Goal: Information Seeking & Learning: Learn about a topic

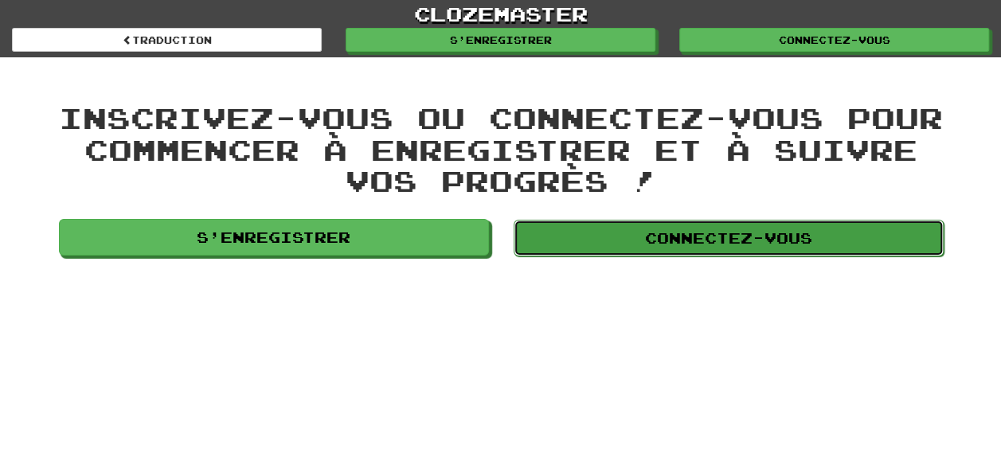
click at [665, 231] on link "Connectez-vous" at bounding box center [729, 238] width 430 height 37
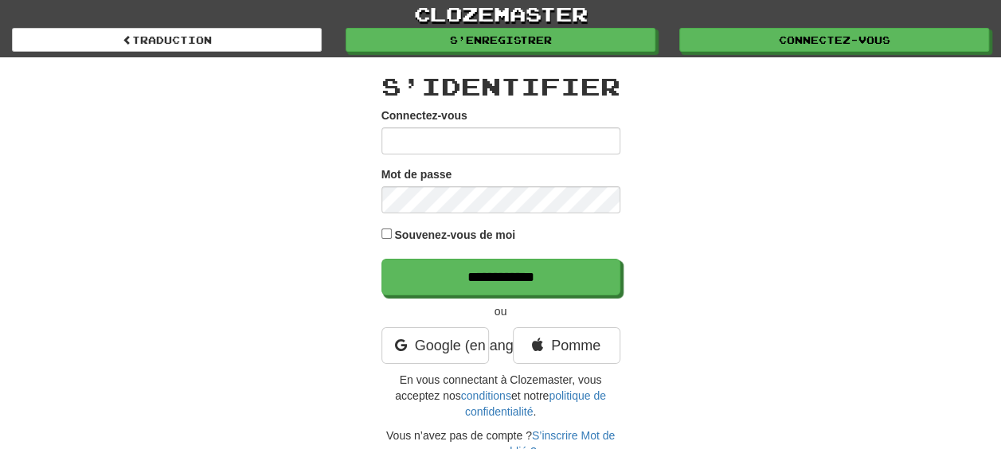
click at [481, 143] on input "Connectez-vous" at bounding box center [501, 140] width 239 height 27
type input "**********"
click at [382, 259] on input "**********" at bounding box center [501, 277] width 239 height 37
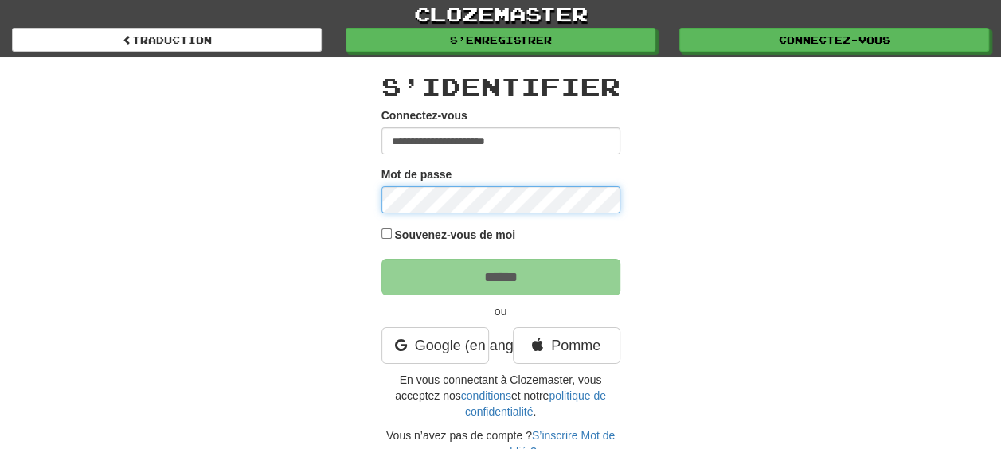
type input "******"
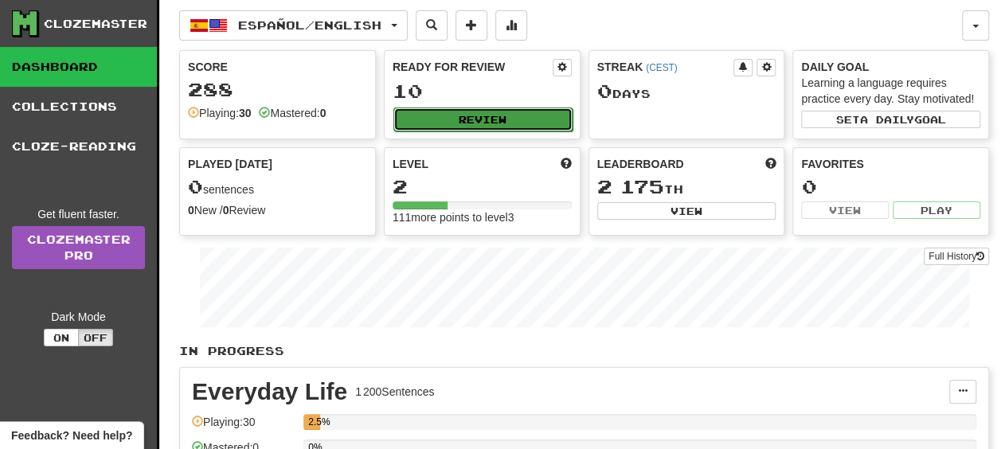
click at [520, 108] on button "Review" at bounding box center [483, 120] width 179 height 24
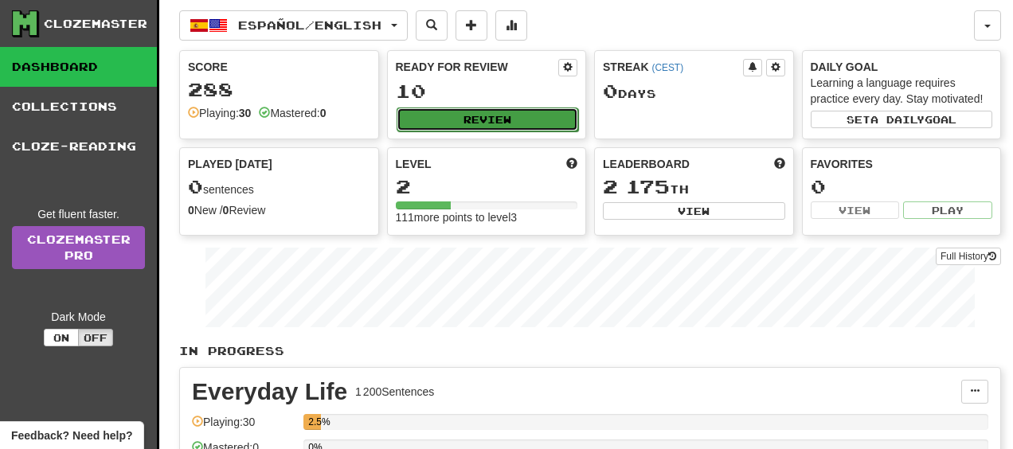
select select "**"
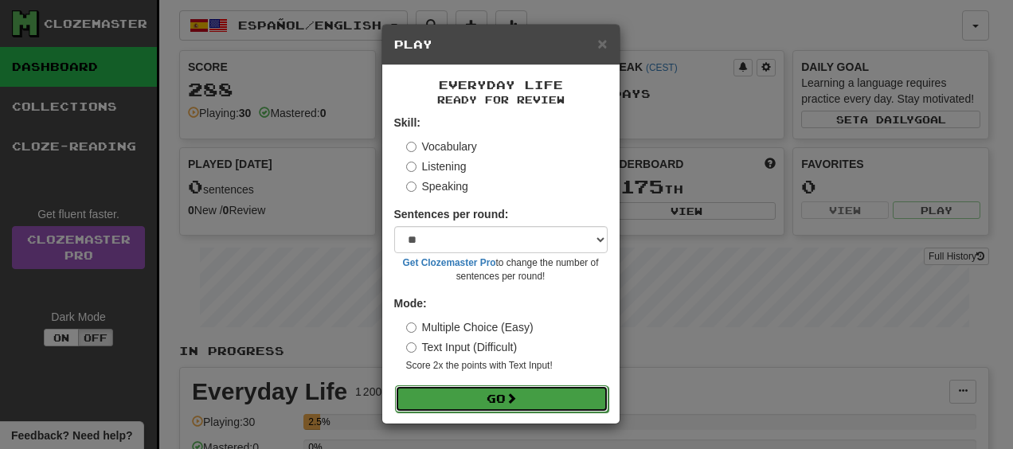
click at [449, 404] on button "Go" at bounding box center [502, 399] width 214 height 27
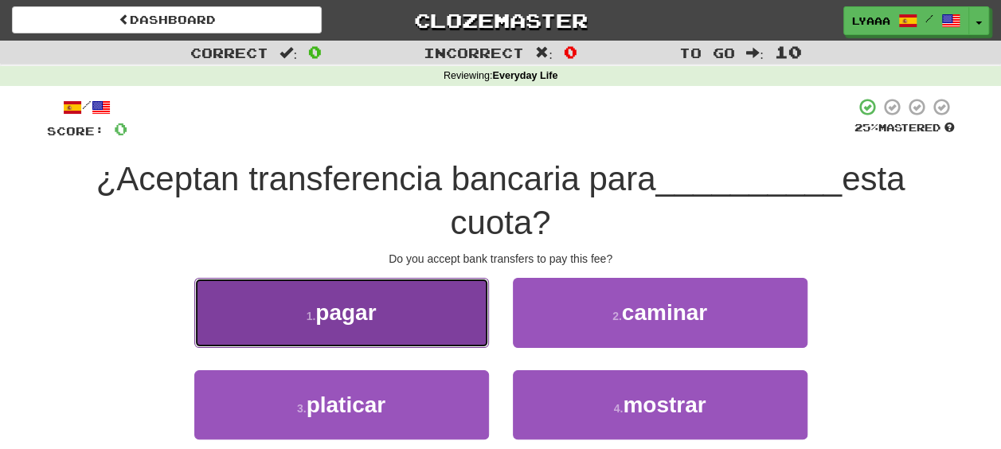
click at [447, 288] on button "1 . pagar" at bounding box center [341, 312] width 295 height 69
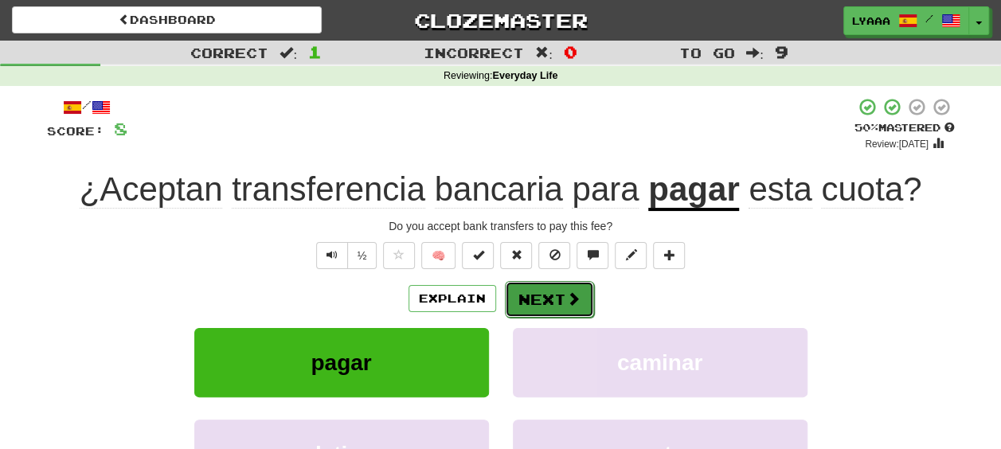
click at [586, 281] on button "Next" at bounding box center [549, 299] width 89 height 37
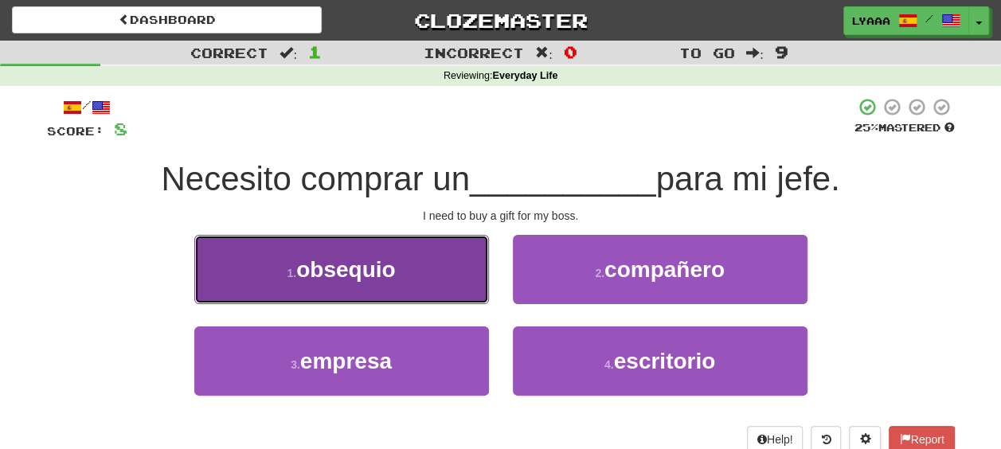
click at [354, 286] on button "1 . obsequio" at bounding box center [341, 269] width 295 height 69
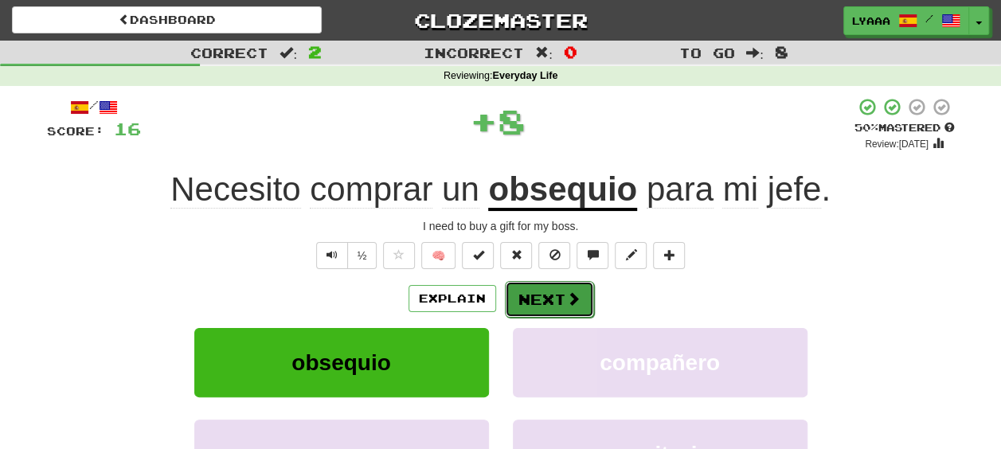
click at [547, 284] on button "Next" at bounding box center [549, 299] width 89 height 37
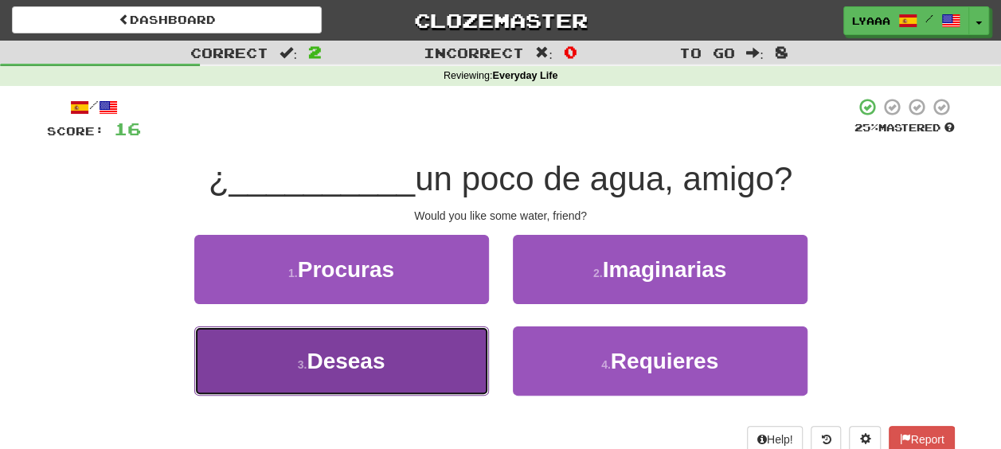
click at [323, 359] on span "Deseas" at bounding box center [346, 361] width 78 height 25
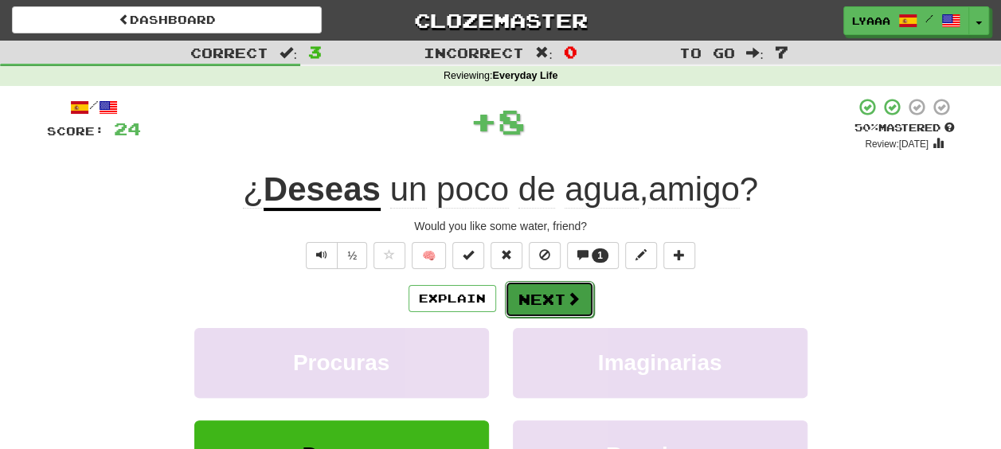
click at [558, 308] on button "Next" at bounding box center [549, 299] width 89 height 37
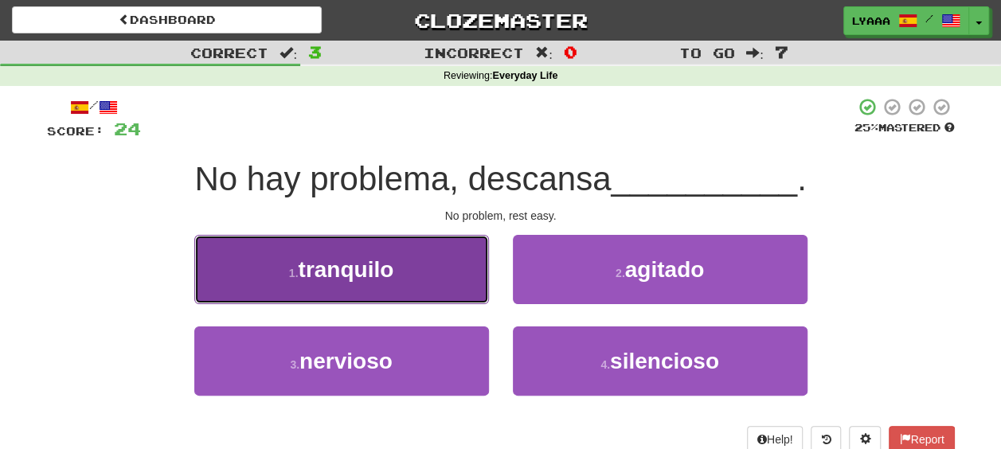
click at [363, 280] on span "tranquilo" at bounding box center [346, 269] width 96 height 25
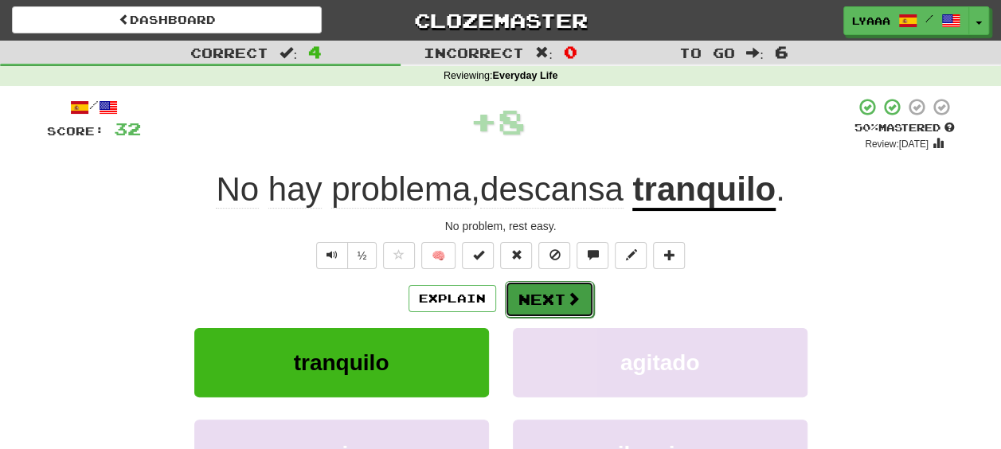
click at [556, 296] on button "Next" at bounding box center [549, 299] width 89 height 37
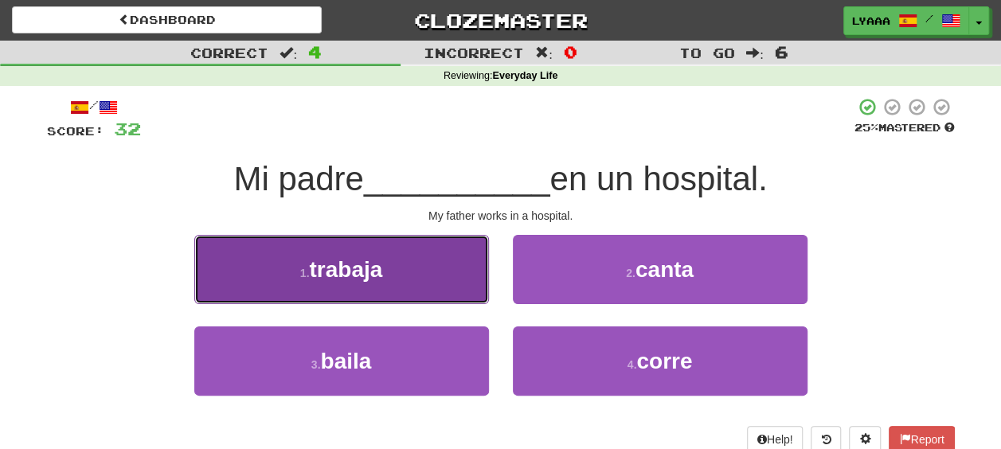
click at [417, 275] on button "1 . trabaja" at bounding box center [341, 269] width 295 height 69
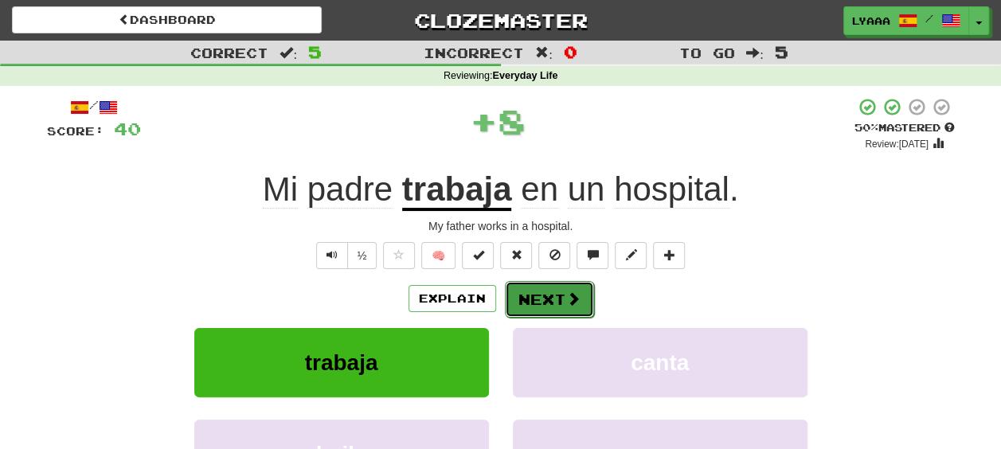
click at [562, 300] on button "Next" at bounding box center [549, 299] width 89 height 37
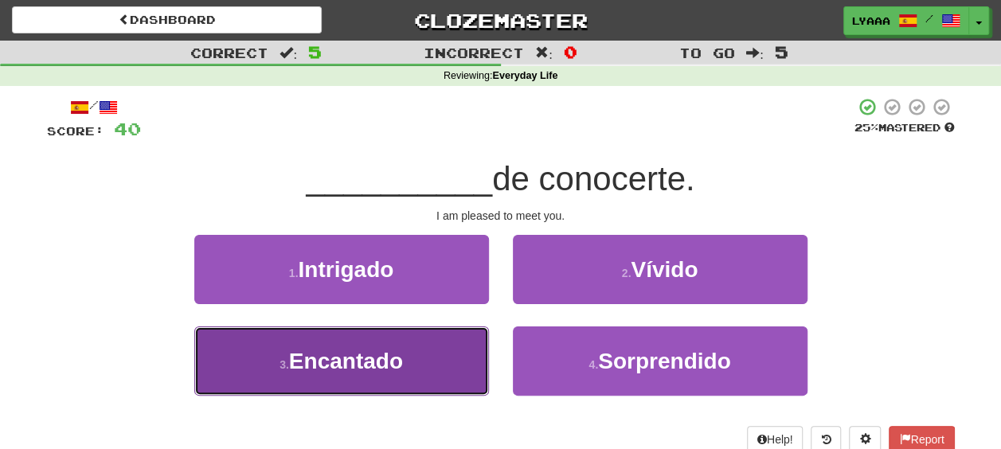
click at [403, 354] on span "Encantado" at bounding box center [346, 361] width 114 height 25
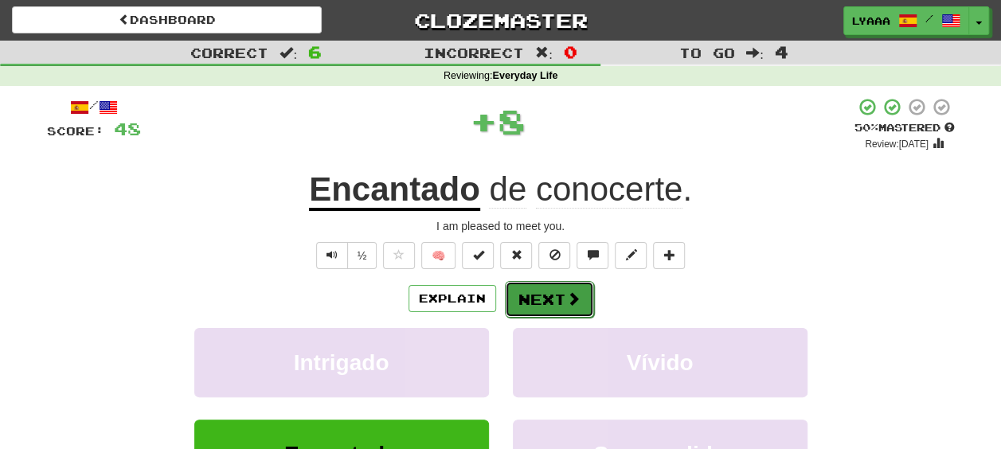
click at [547, 303] on button "Next" at bounding box center [549, 299] width 89 height 37
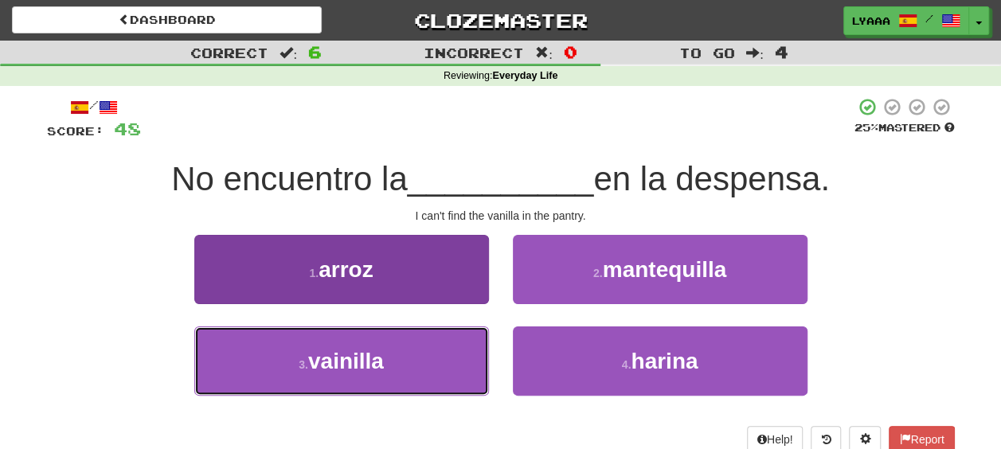
click at [392, 374] on button "3 . vainilla" at bounding box center [341, 361] width 295 height 69
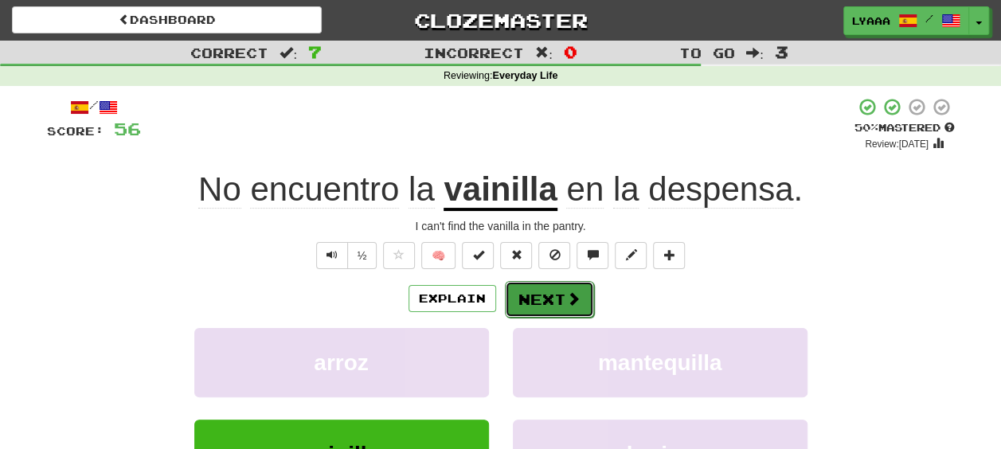
click at [562, 304] on button "Next" at bounding box center [549, 299] width 89 height 37
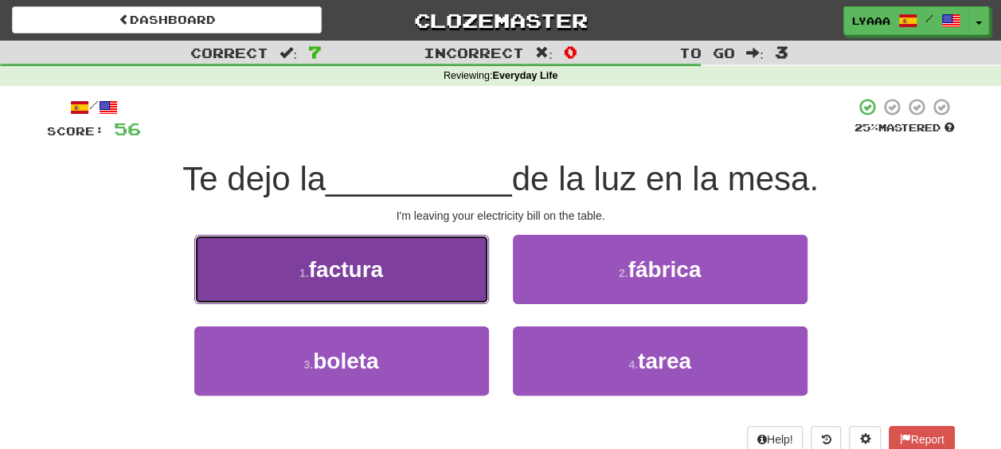
click at [444, 282] on button "1 . factura" at bounding box center [341, 269] width 295 height 69
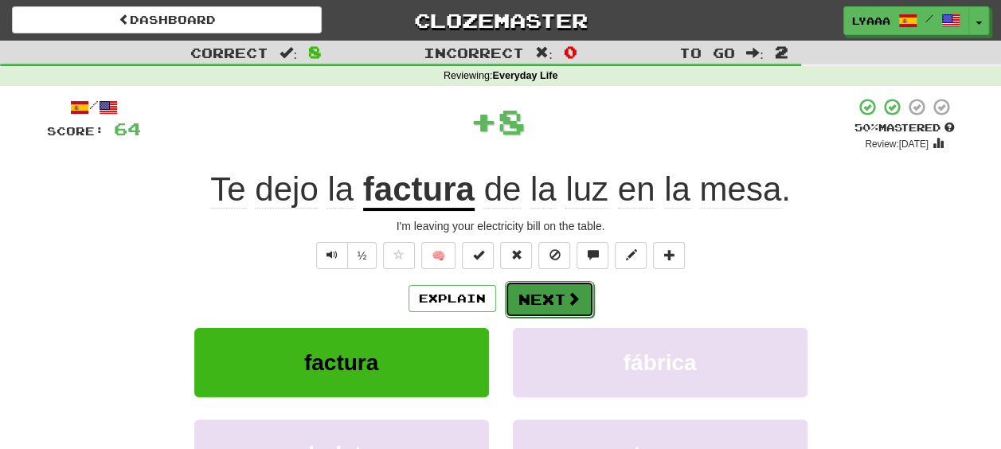
click at [534, 299] on button "Next" at bounding box center [549, 299] width 89 height 37
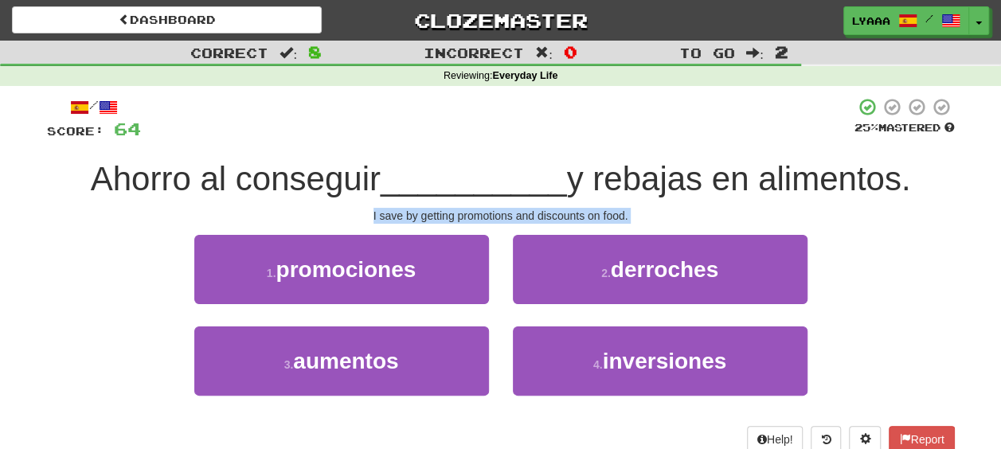
drag, startPoint x: 534, startPoint y: 299, endPoint x: 88, endPoint y: 229, distance: 451.6
click at [88, 229] on div "/ Score: 64 25 % Mastered Ahorro al conseguir __________ y rebajas en alimentos…" at bounding box center [501, 275] width 908 height 356
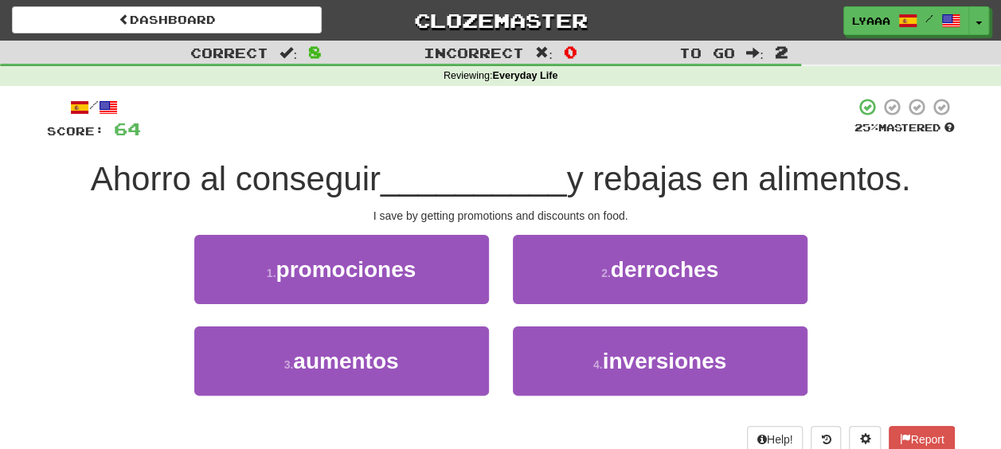
click at [652, 125] on div at bounding box center [498, 119] width 714 height 44
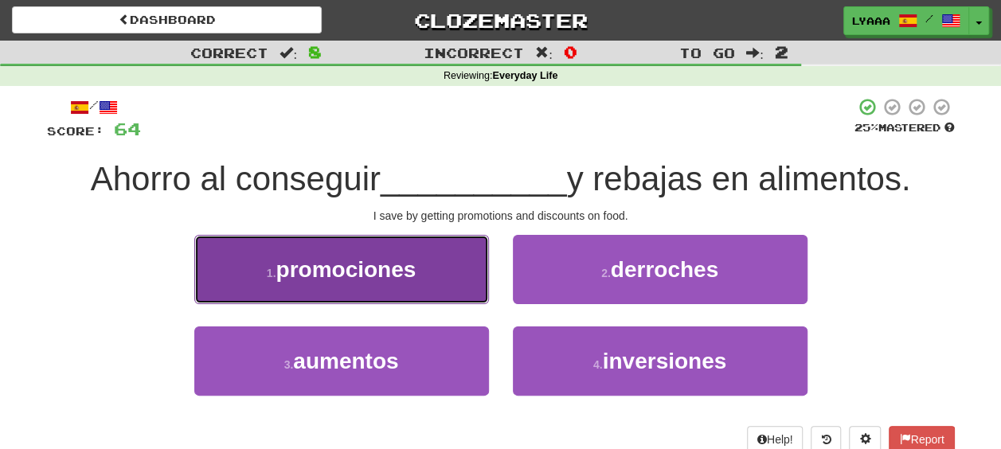
click at [451, 263] on button "1 . promociones" at bounding box center [341, 269] width 295 height 69
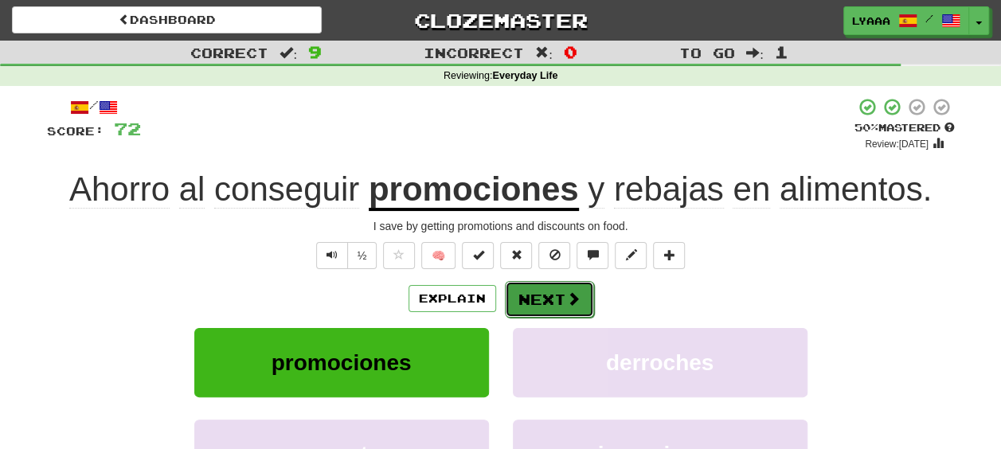
click at [539, 296] on button "Next" at bounding box center [549, 299] width 89 height 37
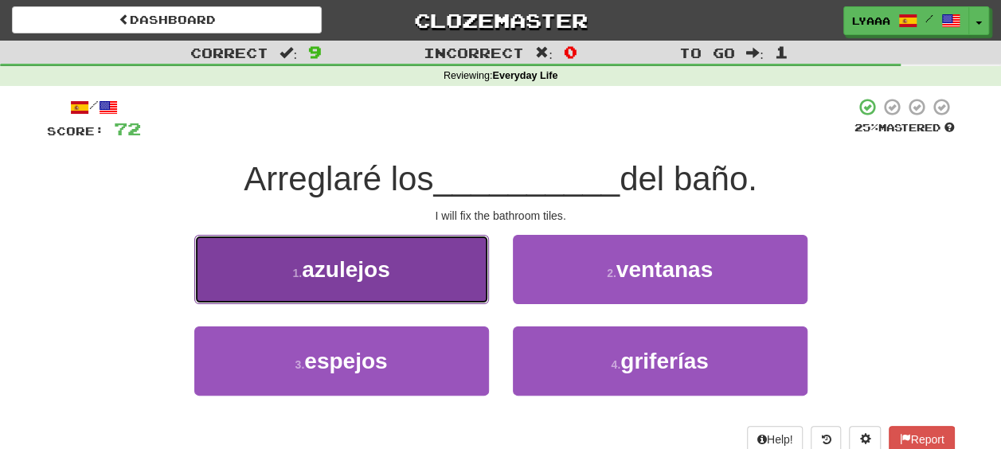
click at [422, 281] on button "1 . azulejos" at bounding box center [341, 269] width 295 height 69
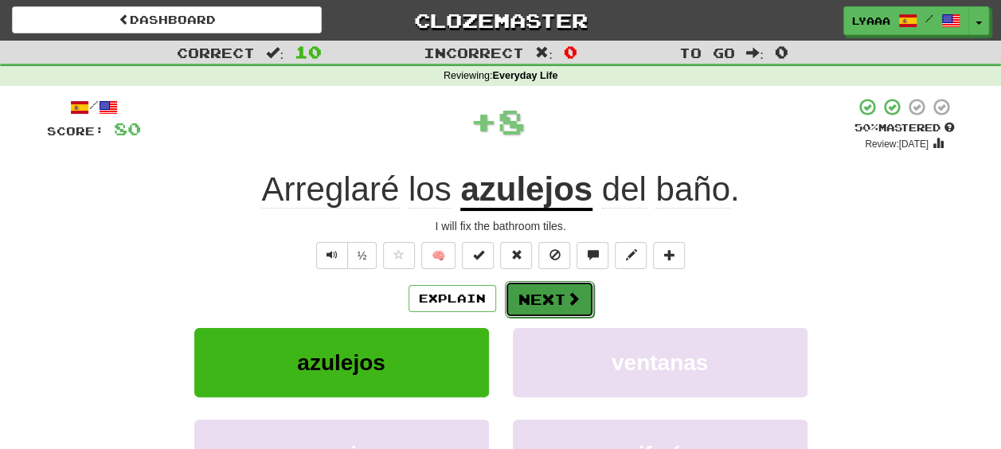
click at [551, 289] on button "Next" at bounding box center [549, 299] width 89 height 37
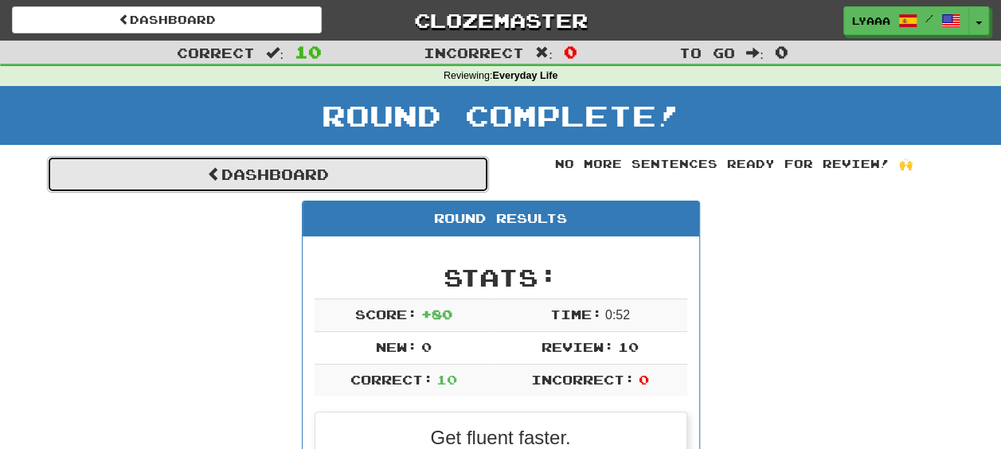
click at [421, 183] on link "Dashboard" at bounding box center [268, 174] width 442 height 37
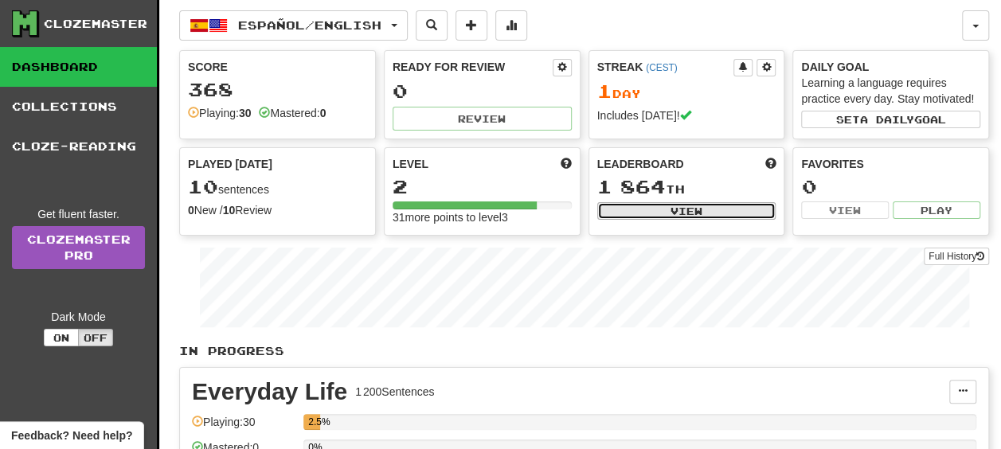
click at [665, 206] on button "View" at bounding box center [687, 211] width 179 height 18
select select "**********"
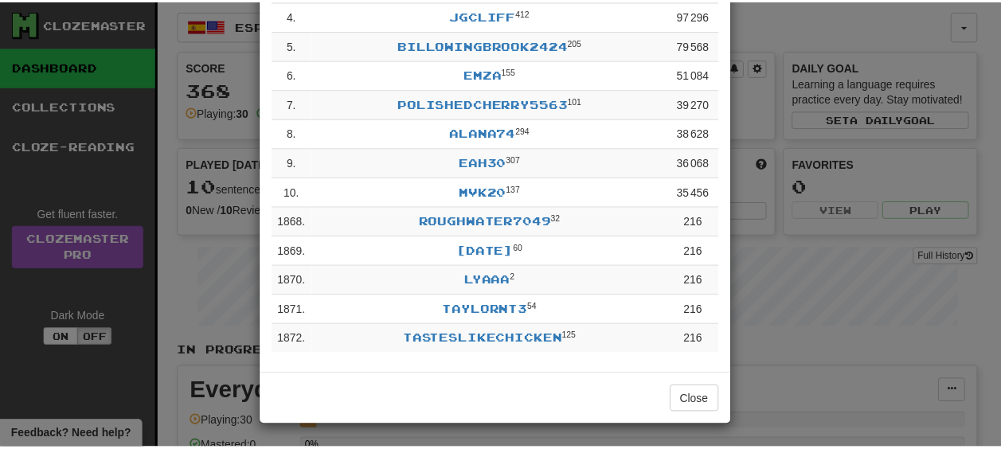
scroll to position [239, 0]
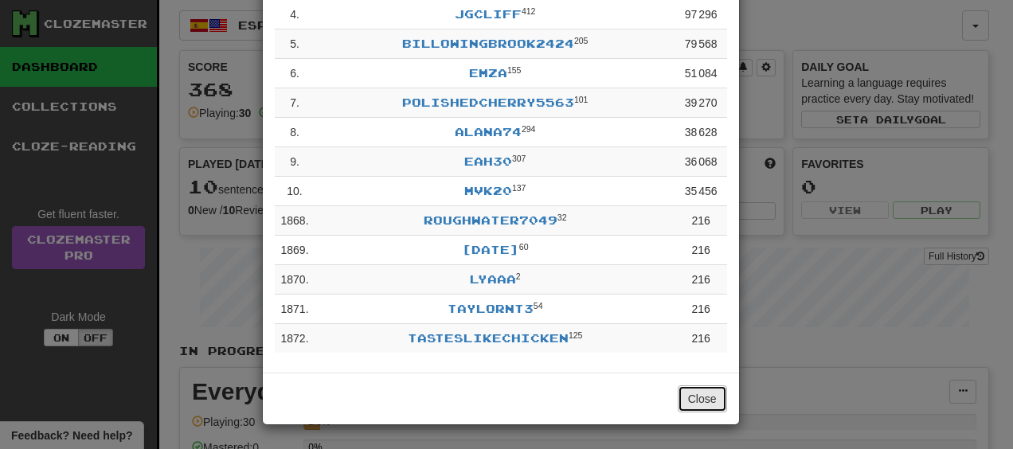
click at [696, 398] on button "Close" at bounding box center [702, 399] width 49 height 27
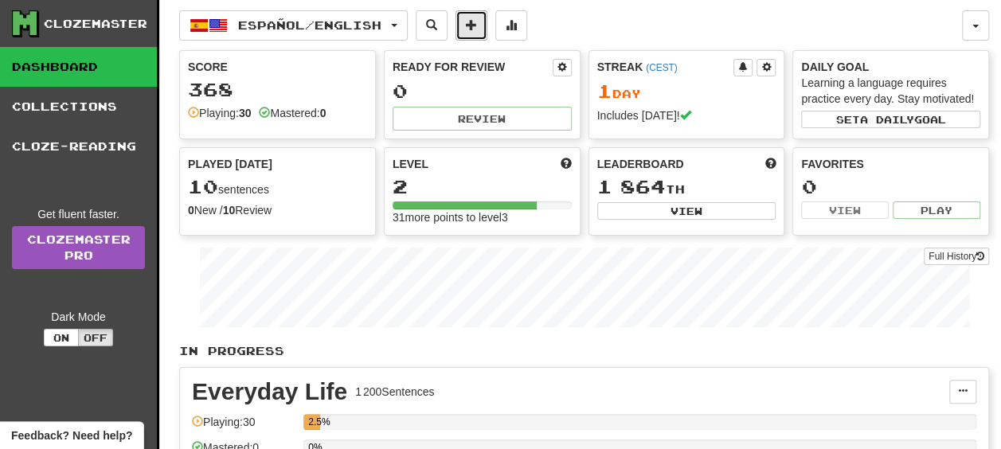
click at [488, 26] on button at bounding box center [472, 25] width 32 height 30
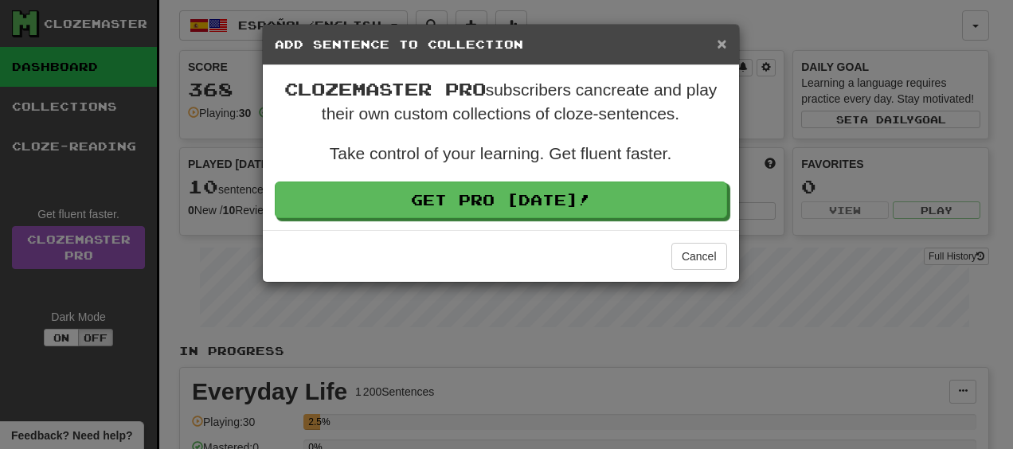
click at [720, 35] on span "×" at bounding box center [722, 43] width 10 height 18
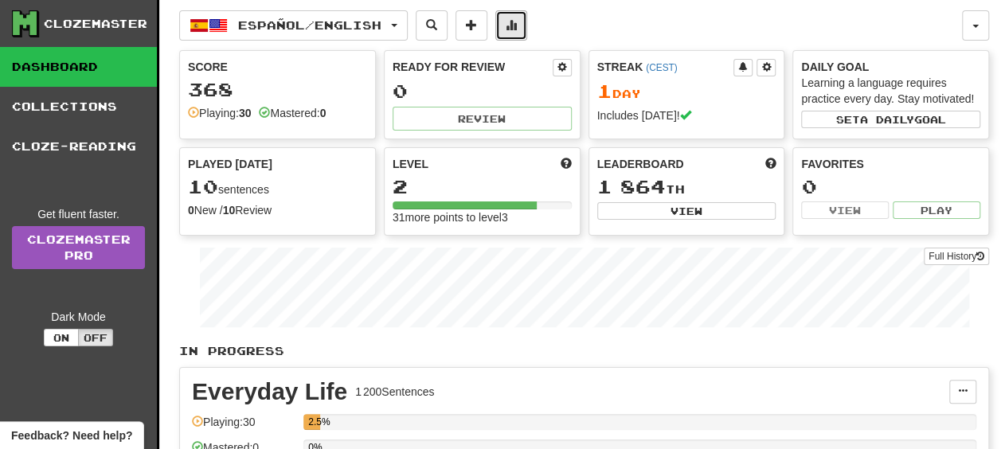
click at [527, 12] on button at bounding box center [512, 25] width 32 height 30
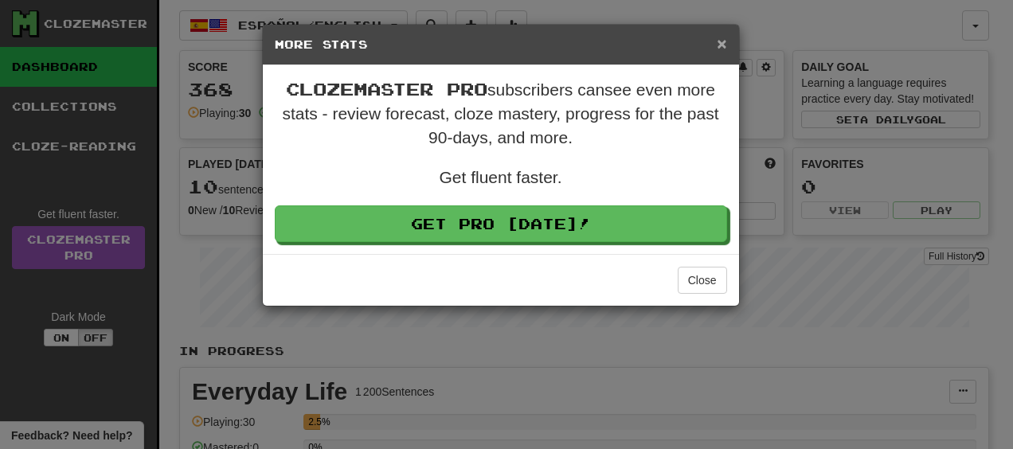
click at [723, 37] on span "×" at bounding box center [722, 43] width 10 height 18
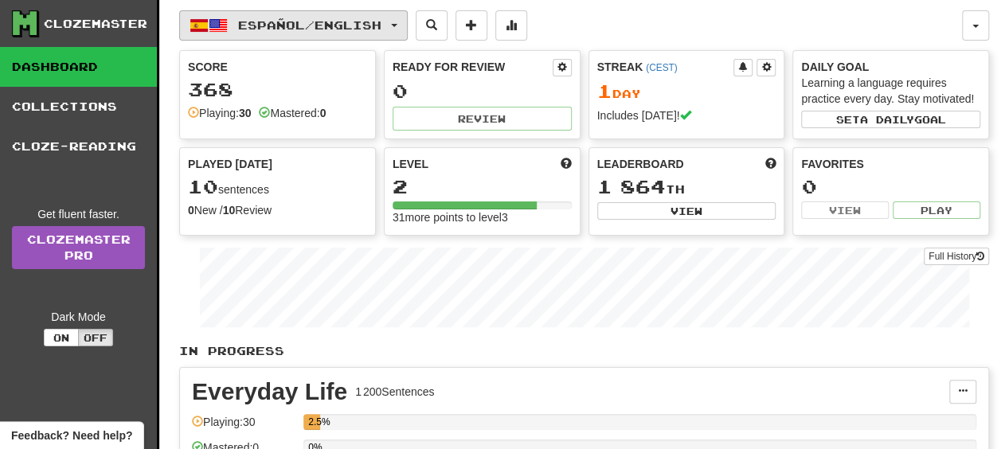
click at [280, 25] on span "Español / English" at bounding box center [309, 25] width 143 height 14
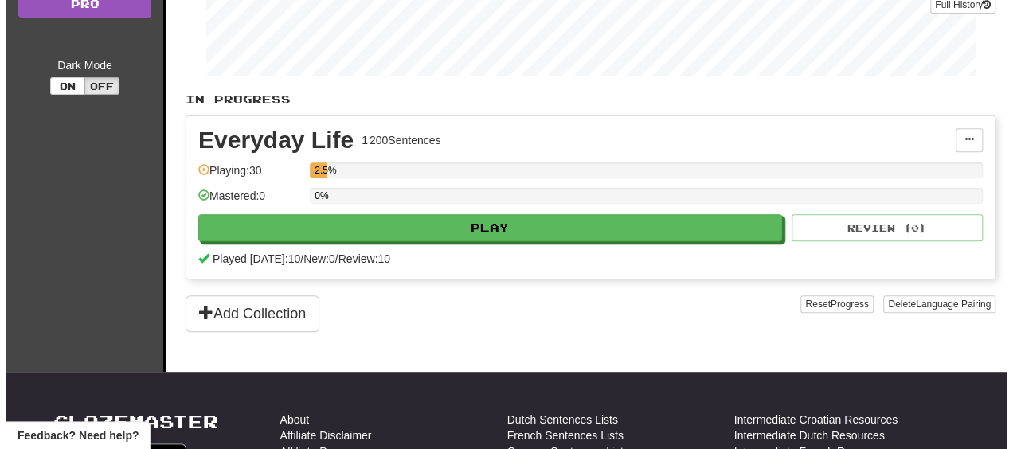
scroll to position [319, 0]
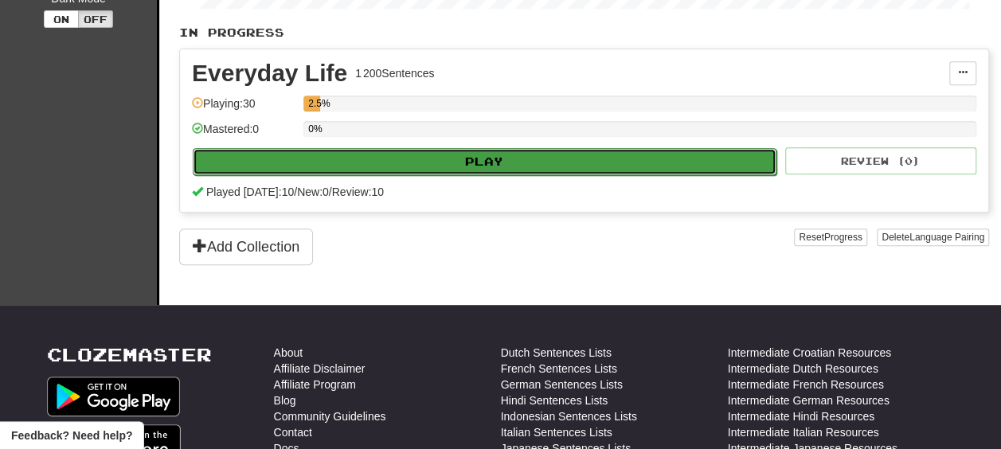
click at [455, 148] on button "Play" at bounding box center [485, 161] width 584 height 27
select select "**"
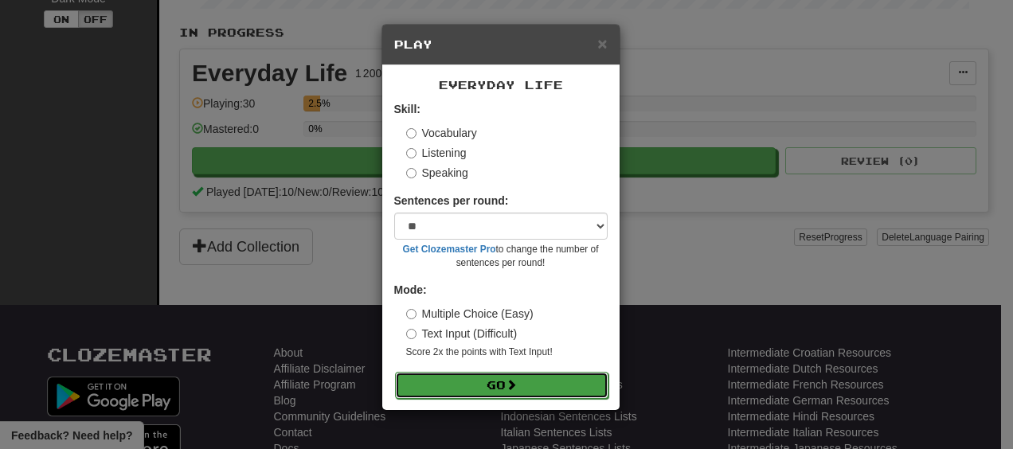
click at [436, 376] on button "Go" at bounding box center [502, 385] width 214 height 27
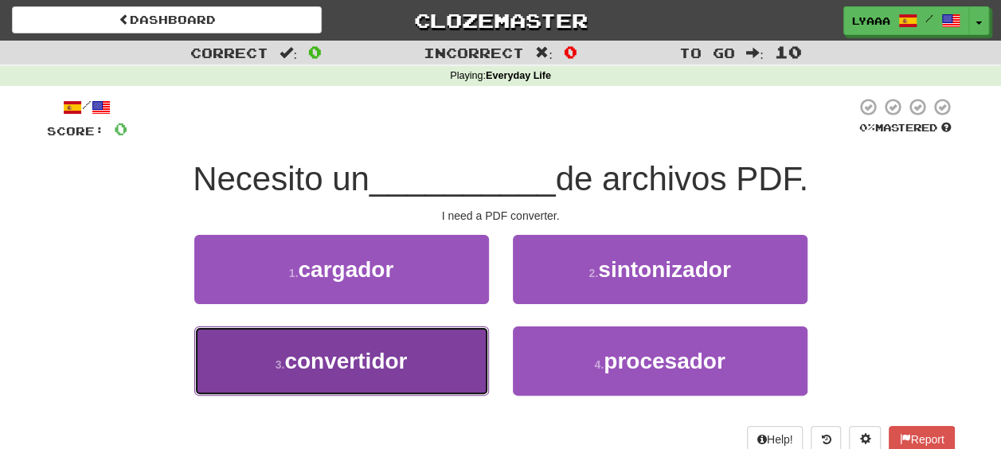
click at [343, 375] on button "3 . convertidor" at bounding box center [341, 361] width 295 height 69
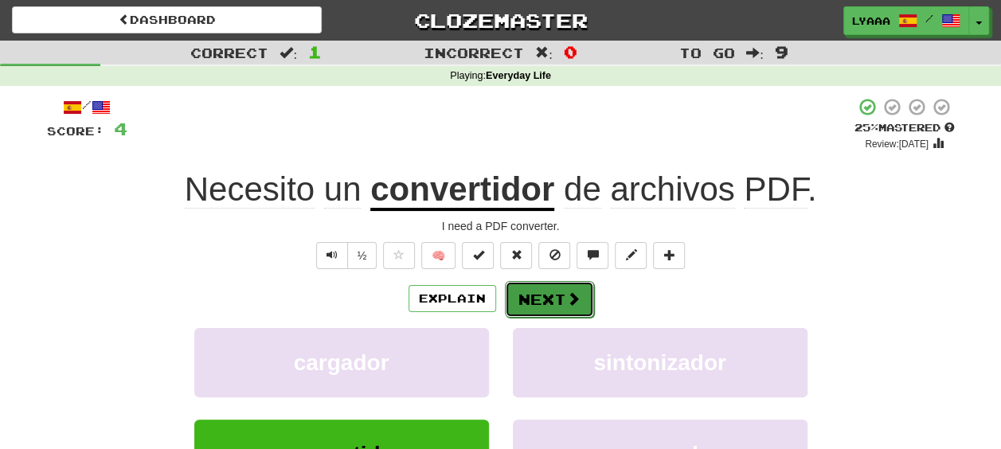
click at [567, 302] on span at bounding box center [573, 299] width 14 height 14
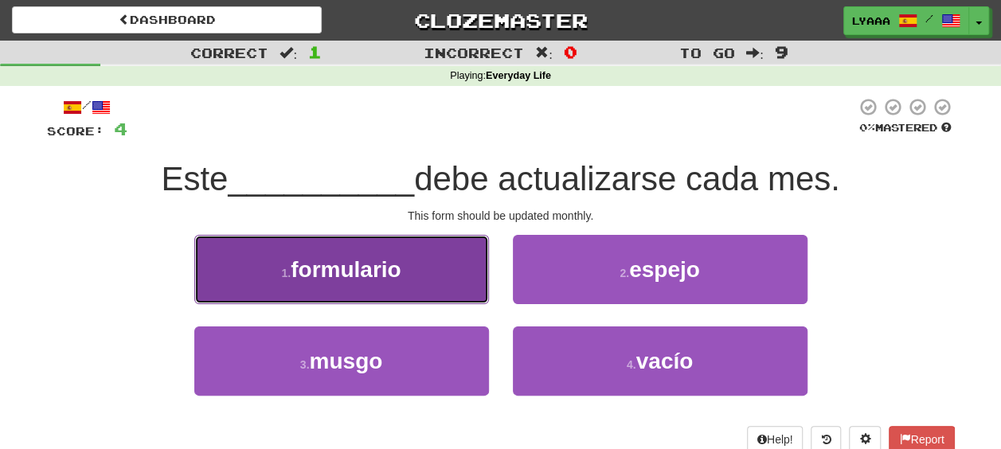
click at [448, 285] on button "1 . formulario" at bounding box center [341, 269] width 295 height 69
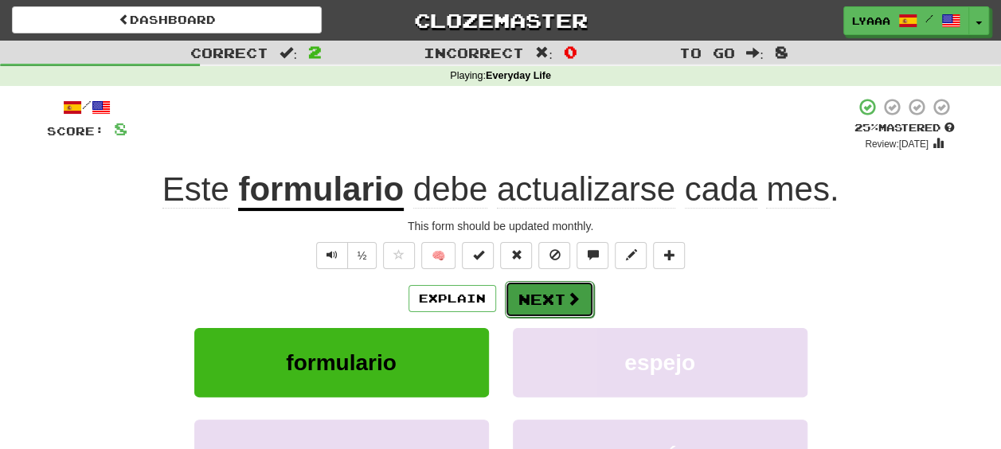
click at [537, 291] on button "Next" at bounding box center [549, 299] width 89 height 37
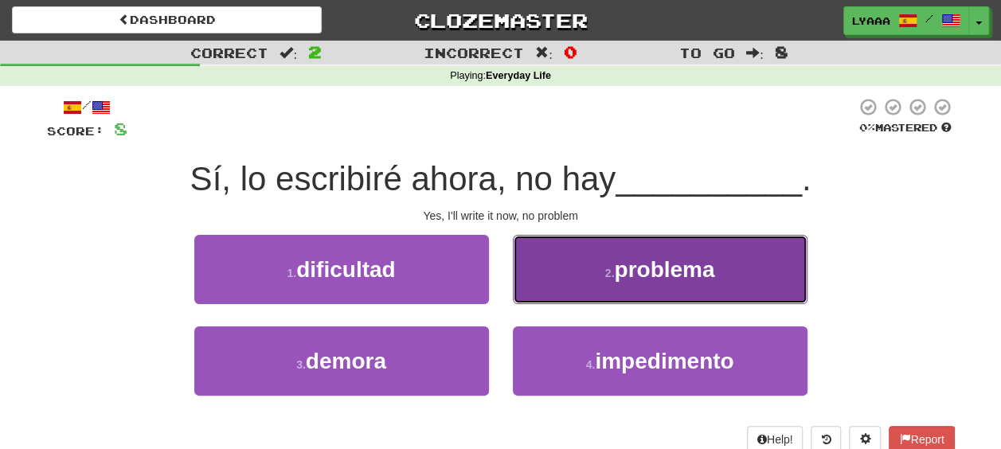
click at [644, 270] on span "problema" at bounding box center [664, 269] width 100 height 25
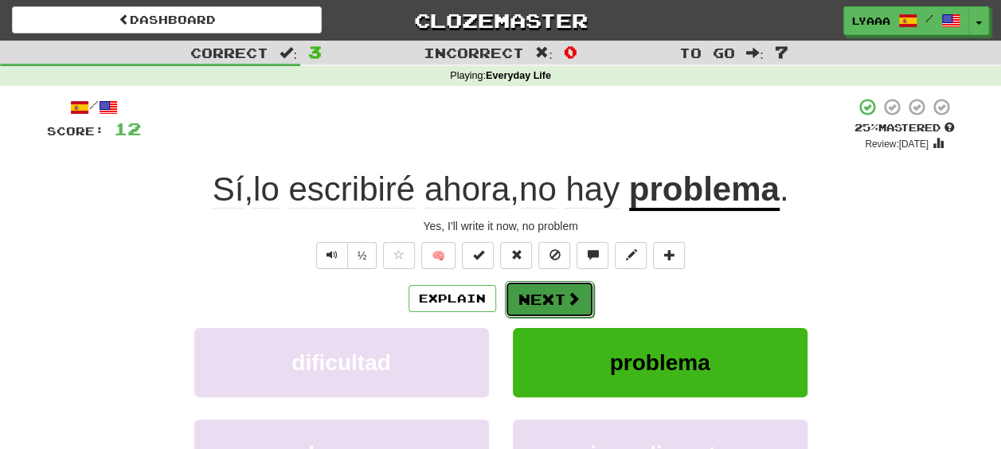
click at [555, 298] on button "Next" at bounding box center [549, 299] width 89 height 37
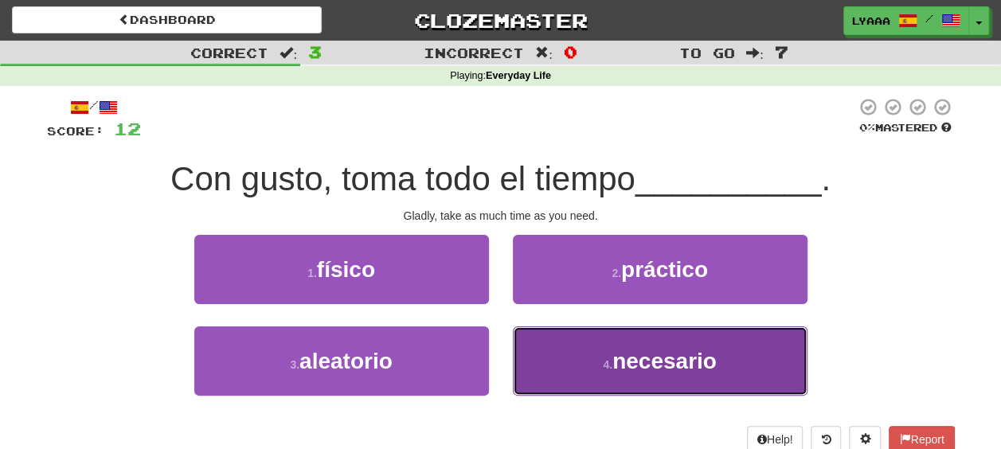
click at [613, 352] on button "4 . necesario" at bounding box center [660, 361] width 295 height 69
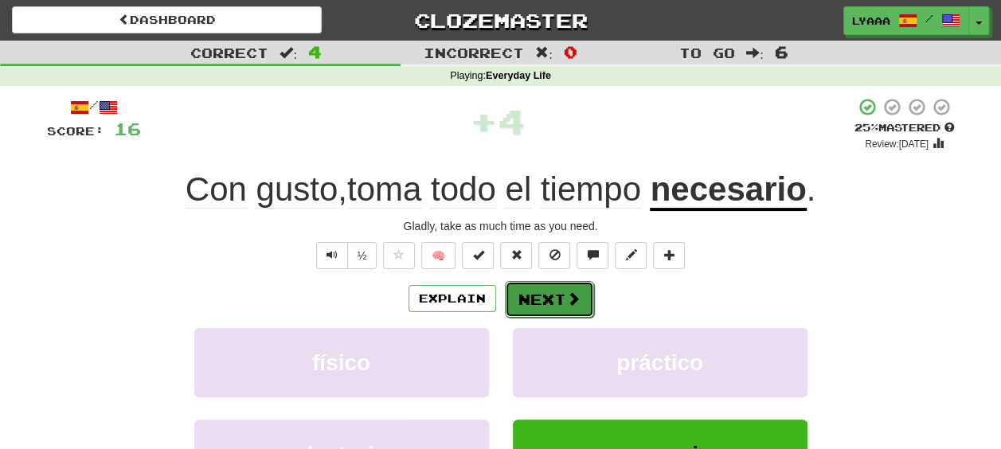
click at [563, 303] on button "Next" at bounding box center [549, 299] width 89 height 37
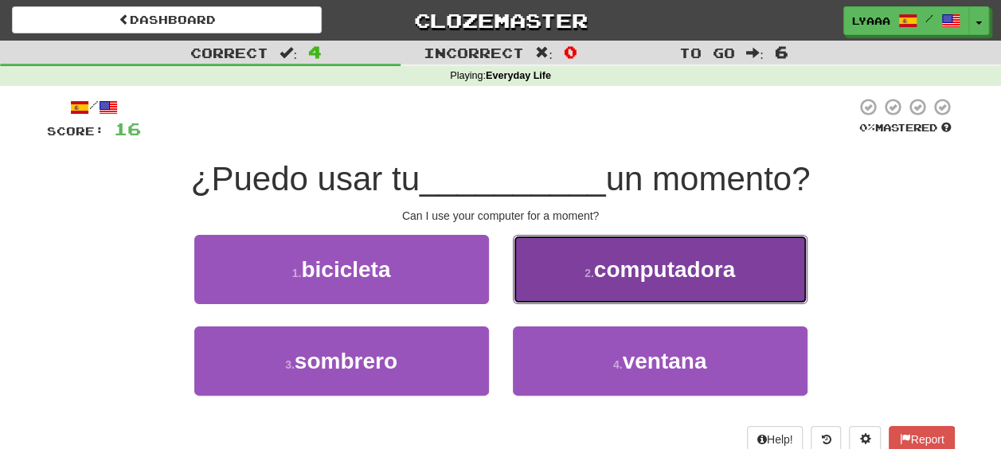
click at [590, 276] on small "2 ." at bounding box center [590, 273] width 10 height 13
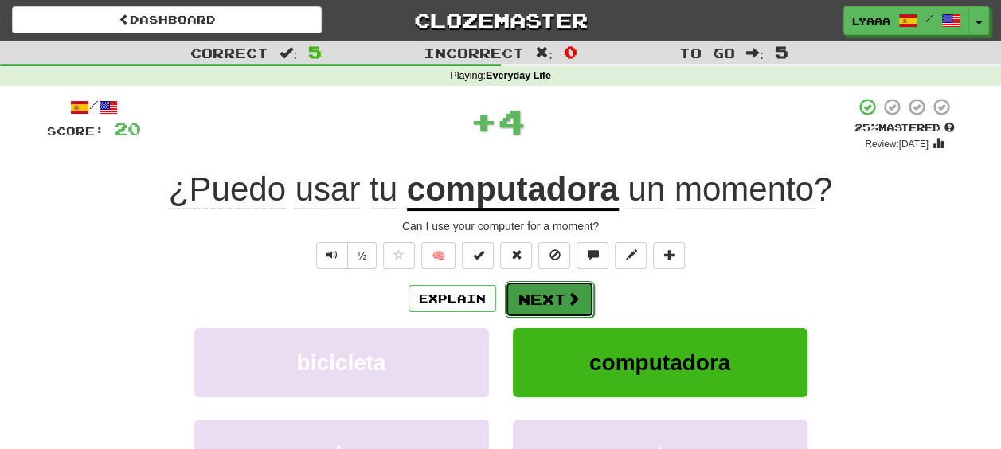
click at [572, 298] on span at bounding box center [573, 299] width 14 height 14
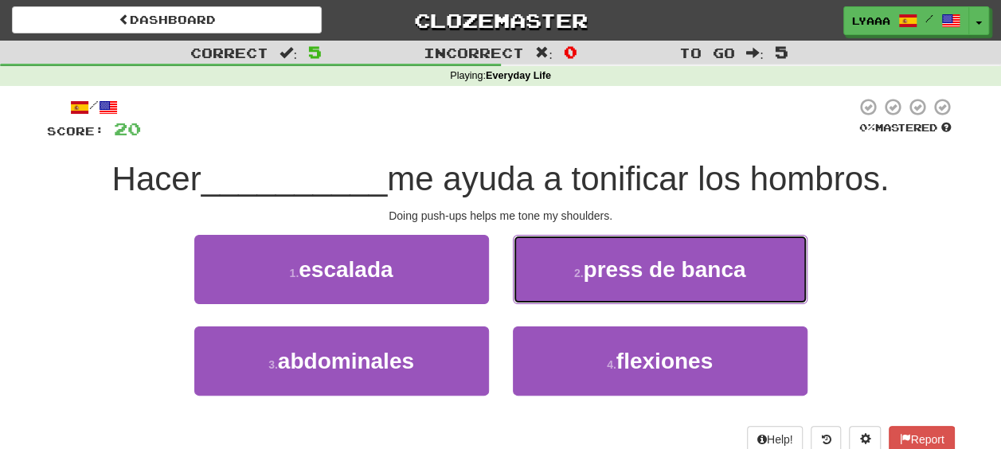
click at [626, 274] on span "press de banca" at bounding box center [664, 269] width 163 height 25
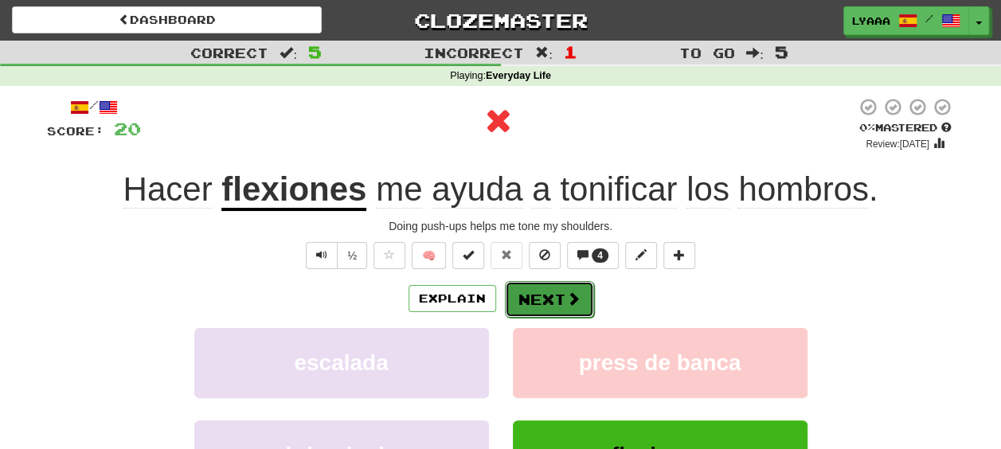
click at [558, 290] on button "Next" at bounding box center [549, 299] width 89 height 37
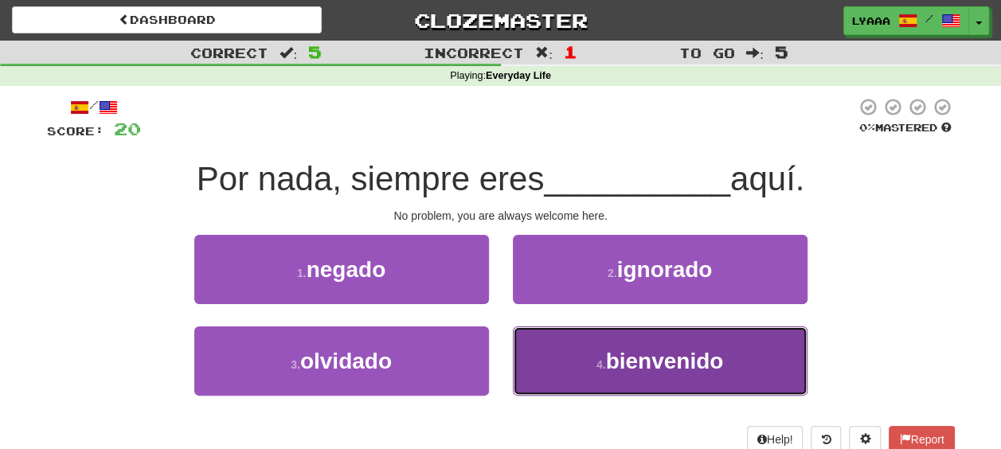
click at [577, 354] on button "4 . bienvenido" at bounding box center [660, 361] width 295 height 69
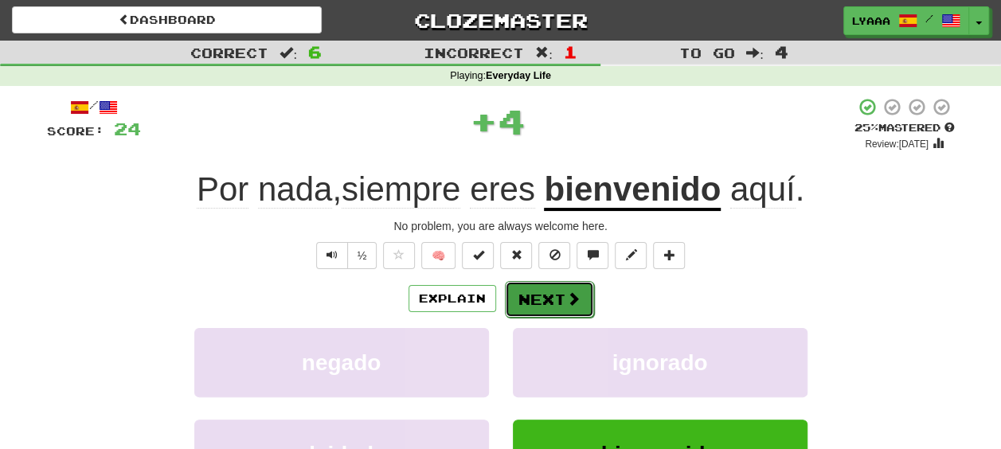
click at [569, 306] on span at bounding box center [573, 299] width 14 height 14
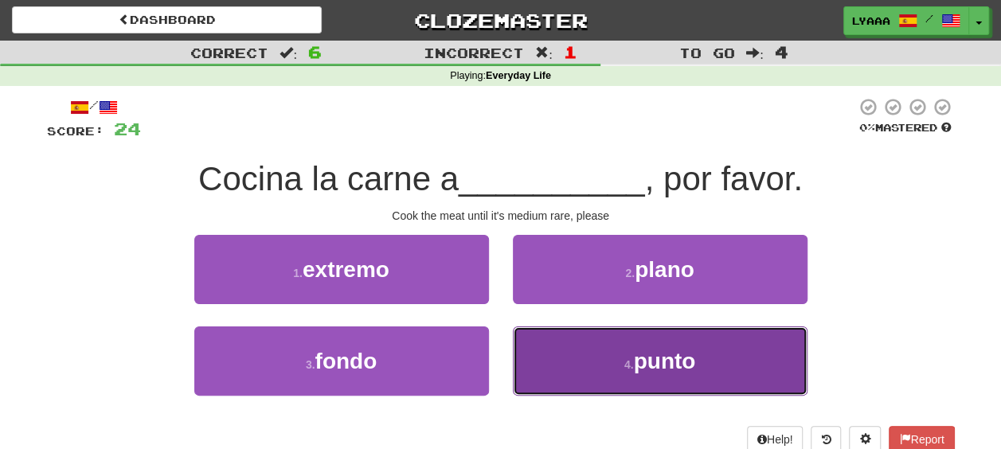
click at [743, 373] on button "4 . punto" at bounding box center [660, 361] width 295 height 69
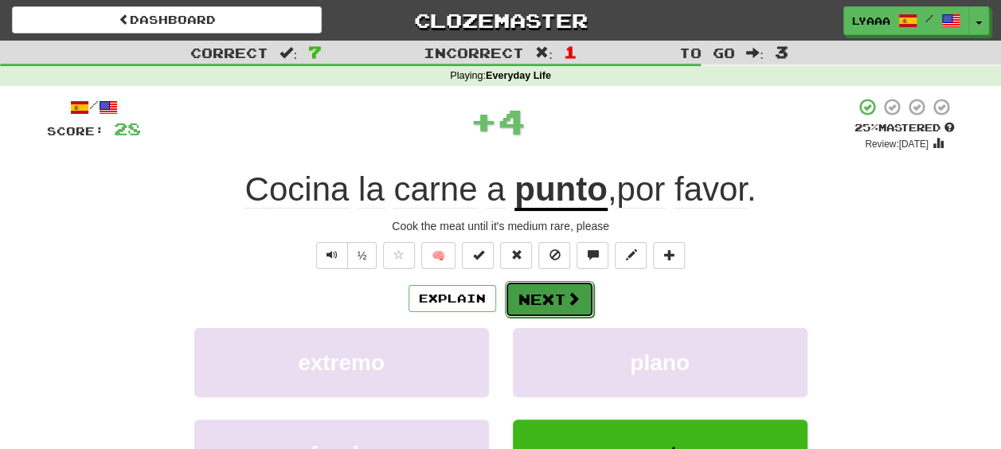
click at [548, 308] on button "Next" at bounding box center [549, 299] width 89 height 37
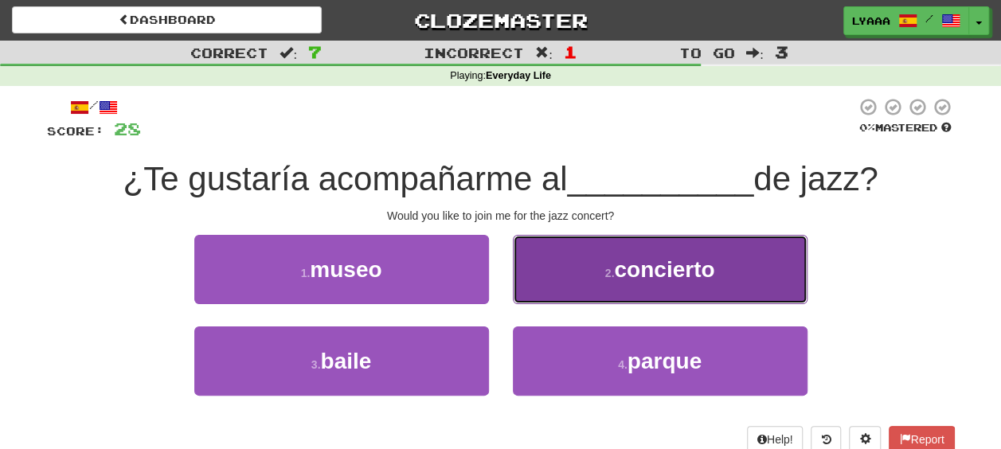
click at [607, 282] on button "2 . concierto" at bounding box center [660, 269] width 295 height 69
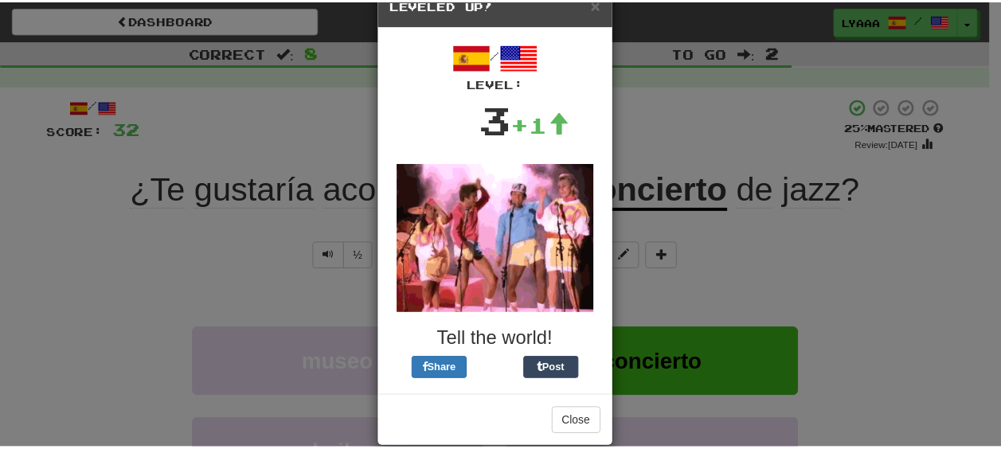
scroll to position [61, 0]
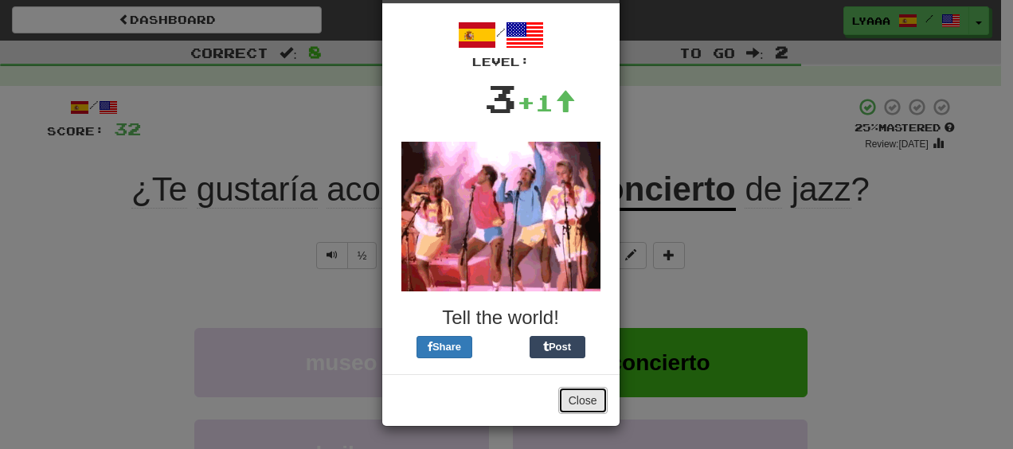
click at [593, 395] on button "Close" at bounding box center [582, 400] width 49 height 27
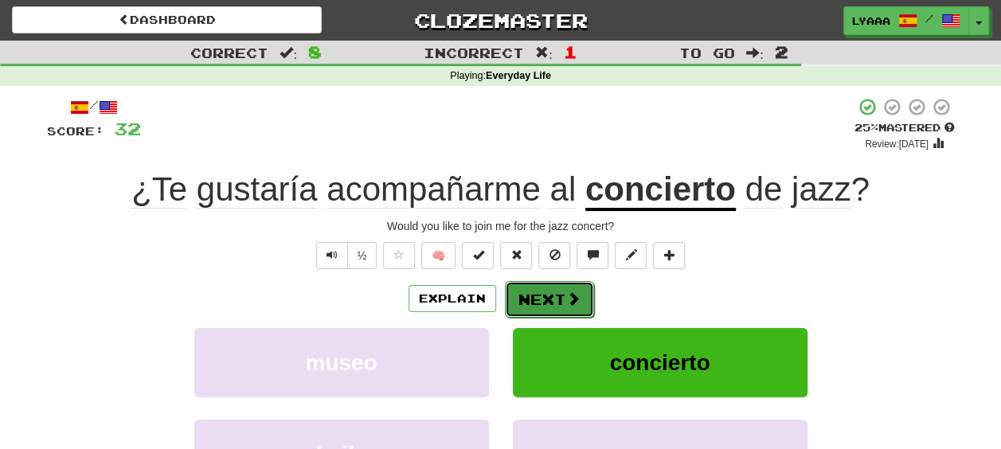
click at [574, 299] on span at bounding box center [573, 299] width 14 height 14
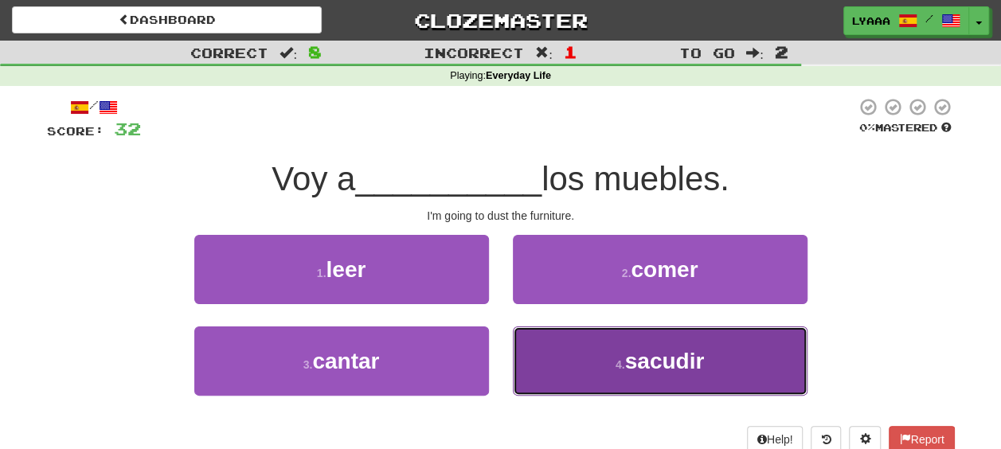
click at [639, 378] on button "4 . sacudir" at bounding box center [660, 361] width 295 height 69
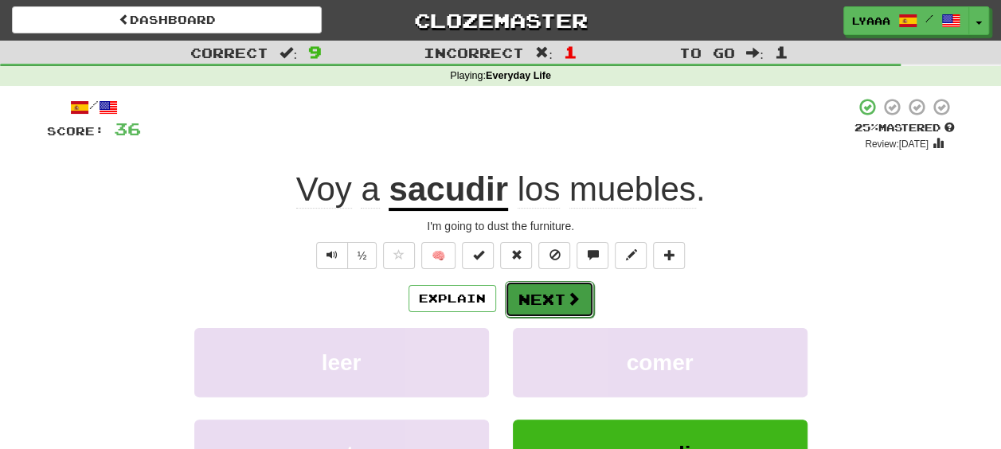
click at [524, 292] on button "Next" at bounding box center [549, 299] width 89 height 37
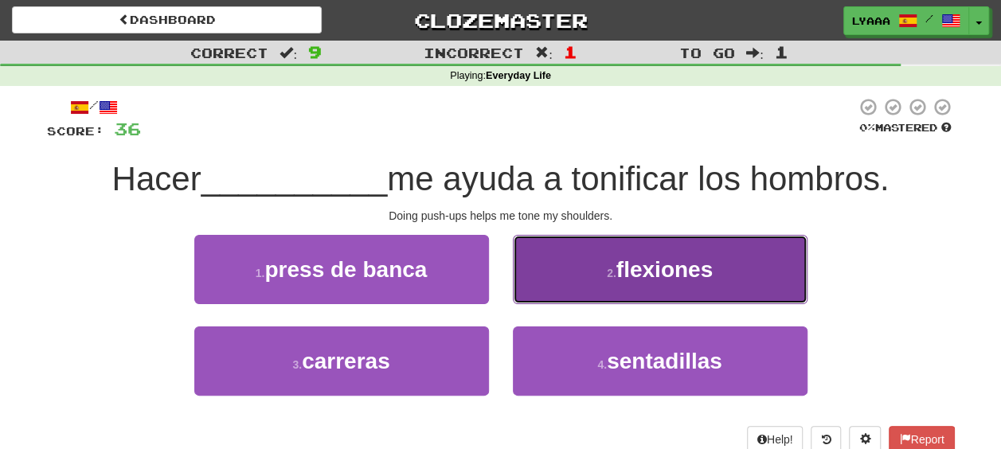
click at [743, 281] on button "2 . flexiones" at bounding box center [660, 269] width 295 height 69
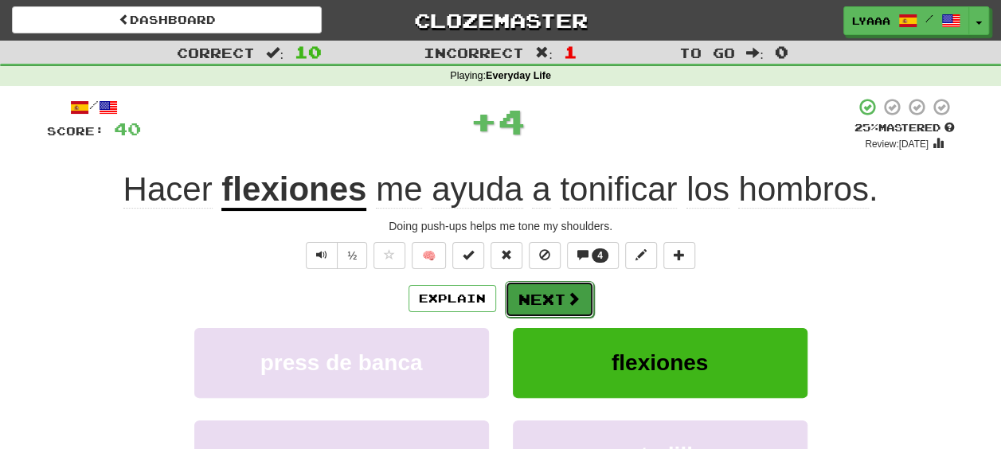
click at [539, 294] on button "Next" at bounding box center [549, 299] width 89 height 37
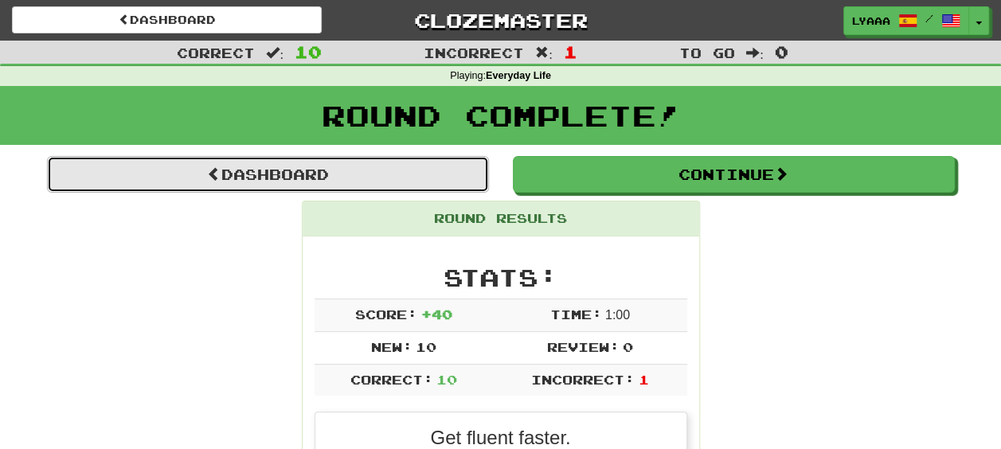
click at [359, 172] on link "Dashboard" at bounding box center [268, 174] width 442 height 37
